Goal: Information Seeking & Learning: Learn about a topic

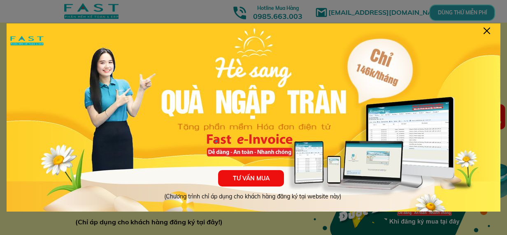
click at [485, 29] on div at bounding box center [487, 31] width 7 height 7
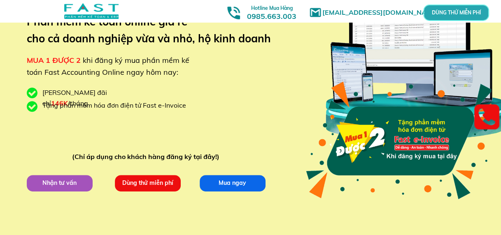
scroll to position [57, 0]
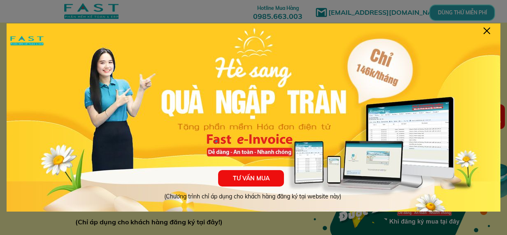
click at [253, 153] on div "TƯ VẤN MUA (Chương trình chỉ áp dụng cho khách hàng đăng ký tại website này)" at bounding box center [254, 126] width 494 height 206
click at [487, 33] on div at bounding box center [487, 31] width 7 height 7
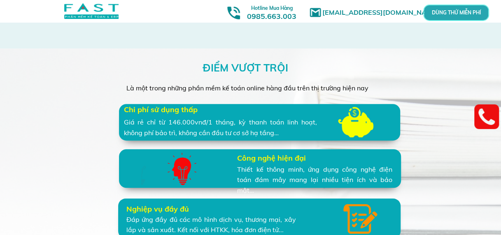
scroll to position [1755, 0]
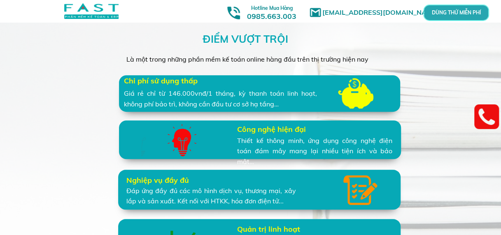
click at [84, 96] on div "ĐIỂM VƯỢT TRỘI Là một trong những phần mềm kế toán online hàng đầu trên thị trư…" at bounding box center [250, 217] width 395 height 394
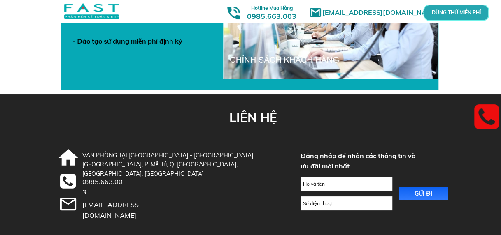
scroll to position [2988, 0]
